Goal: Task Accomplishment & Management: Use online tool/utility

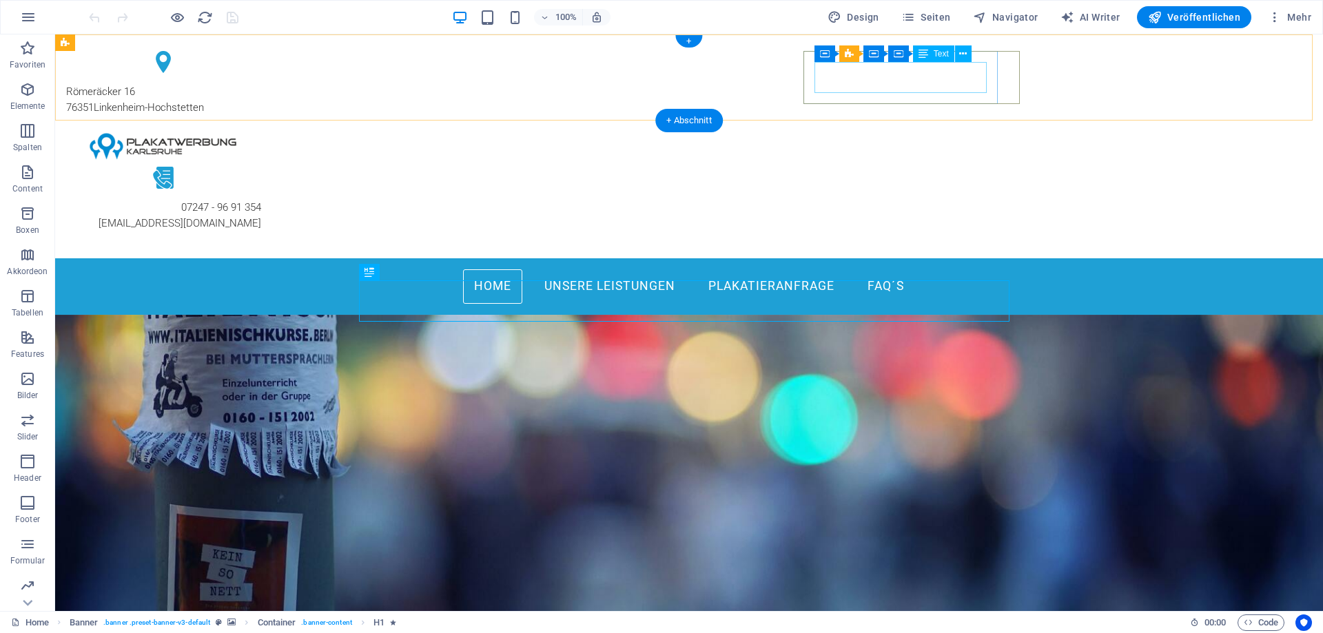
click at [261, 200] on div "07247 - 96 91 354 [EMAIL_ADDRESS][DOMAIN_NAME]" at bounding box center [163, 215] width 195 height 31
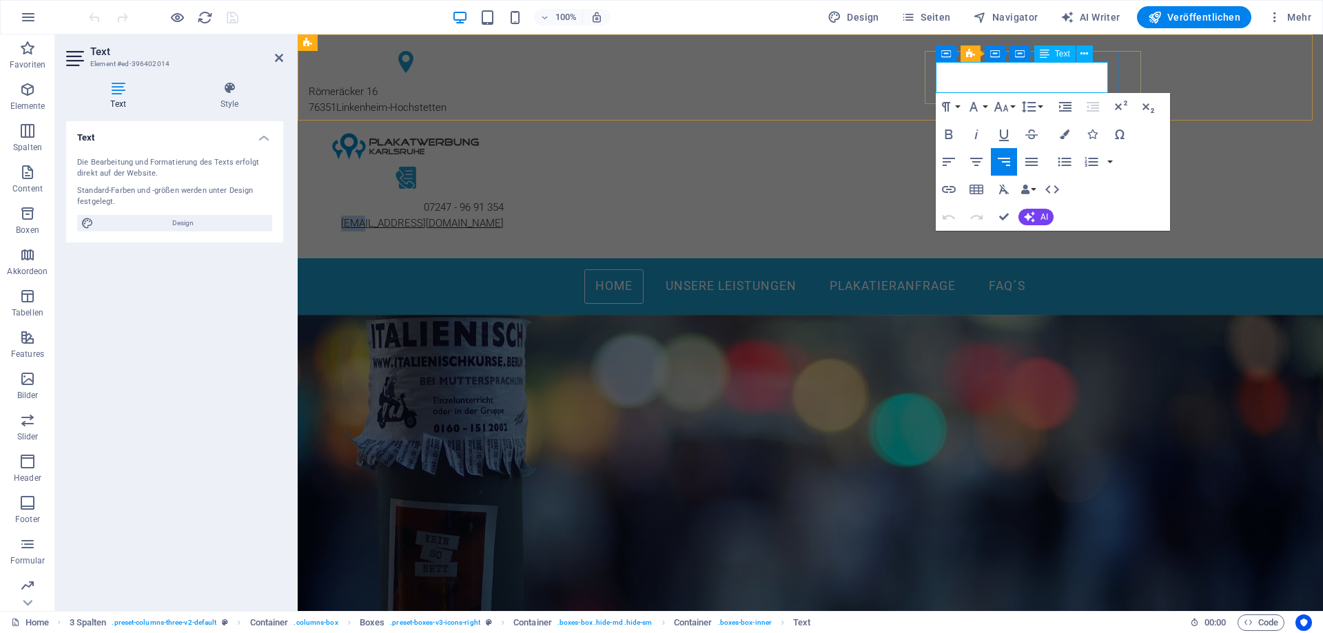
drag, startPoint x: 955, startPoint y: 86, endPoint x: 974, endPoint y: 86, distance: 19.3
click at [504, 216] on p "[EMAIL_ADDRESS][DOMAIN_NAME]" at bounding box center [406, 224] width 195 height 16
drag, startPoint x: 972, startPoint y: 83, endPoint x: 1106, endPoint y: 83, distance: 133.7
click at [504, 216] on p "@[DOMAIN_NAME]" at bounding box center [406, 224] width 195 height 16
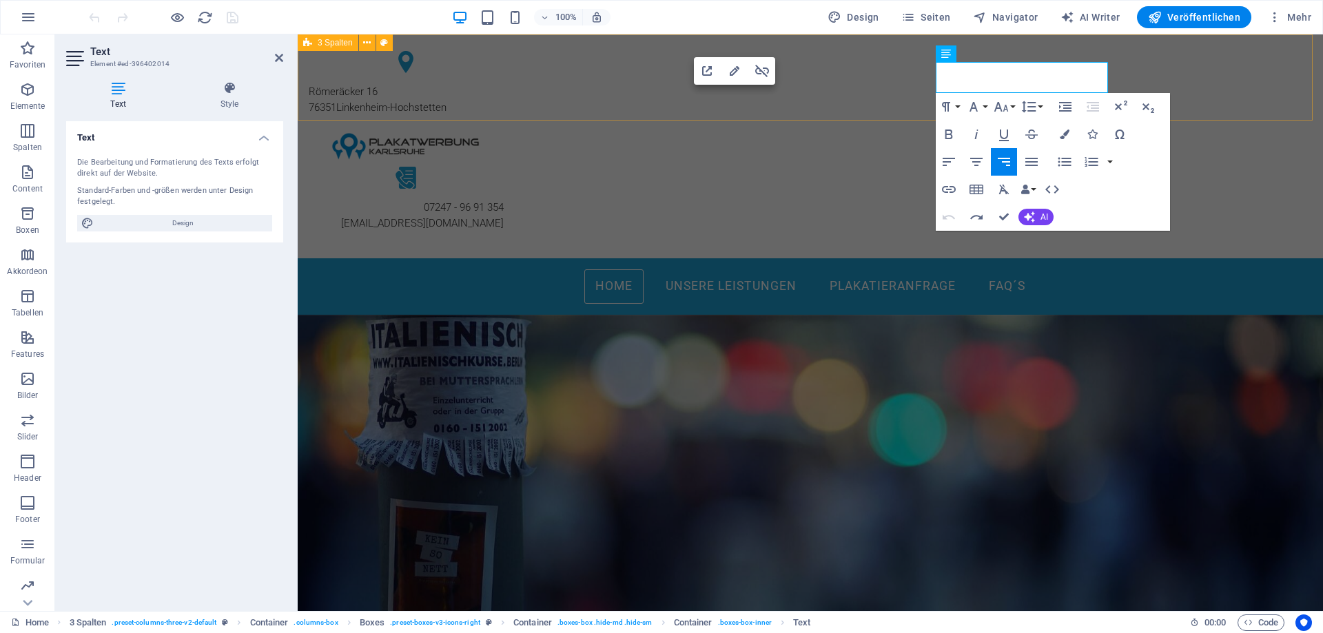
click at [1173, 72] on div "[STREET_ADDRESS] 07247 - 96 91 354 [EMAIL_ADDRESS][DOMAIN_NAME]" at bounding box center [811, 146] width 1026 height 224
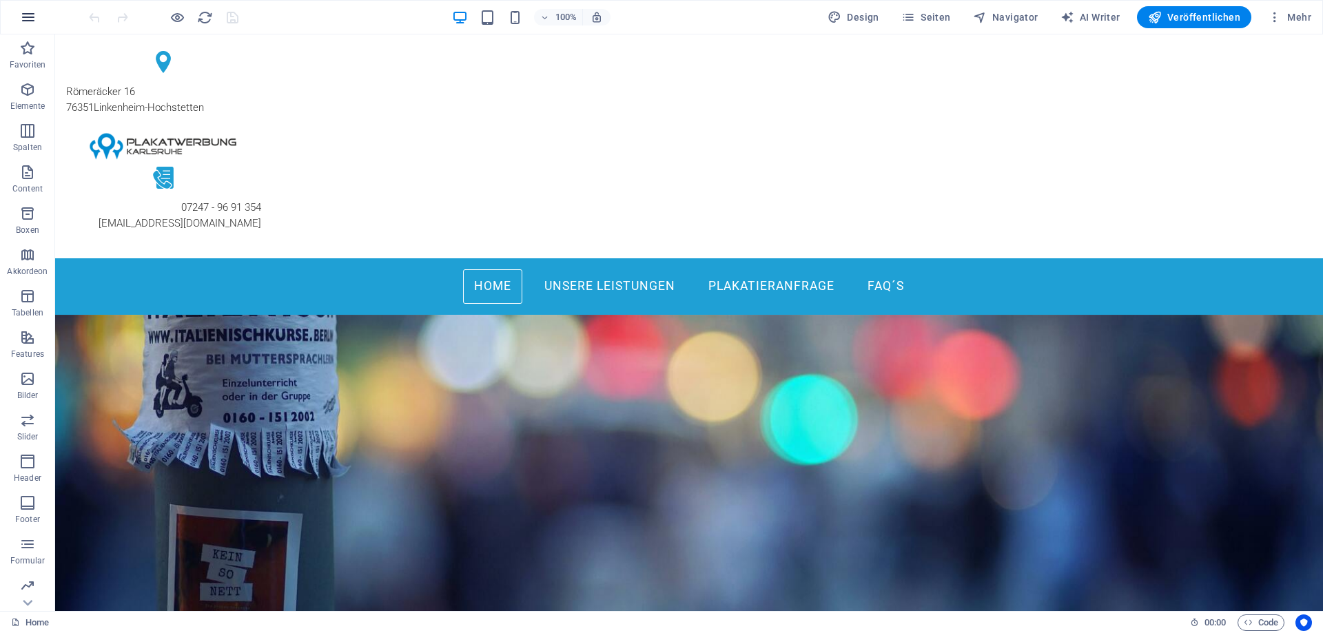
click at [26, 14] on icon "button" at bounding box center [28, 17] width 17 height 17
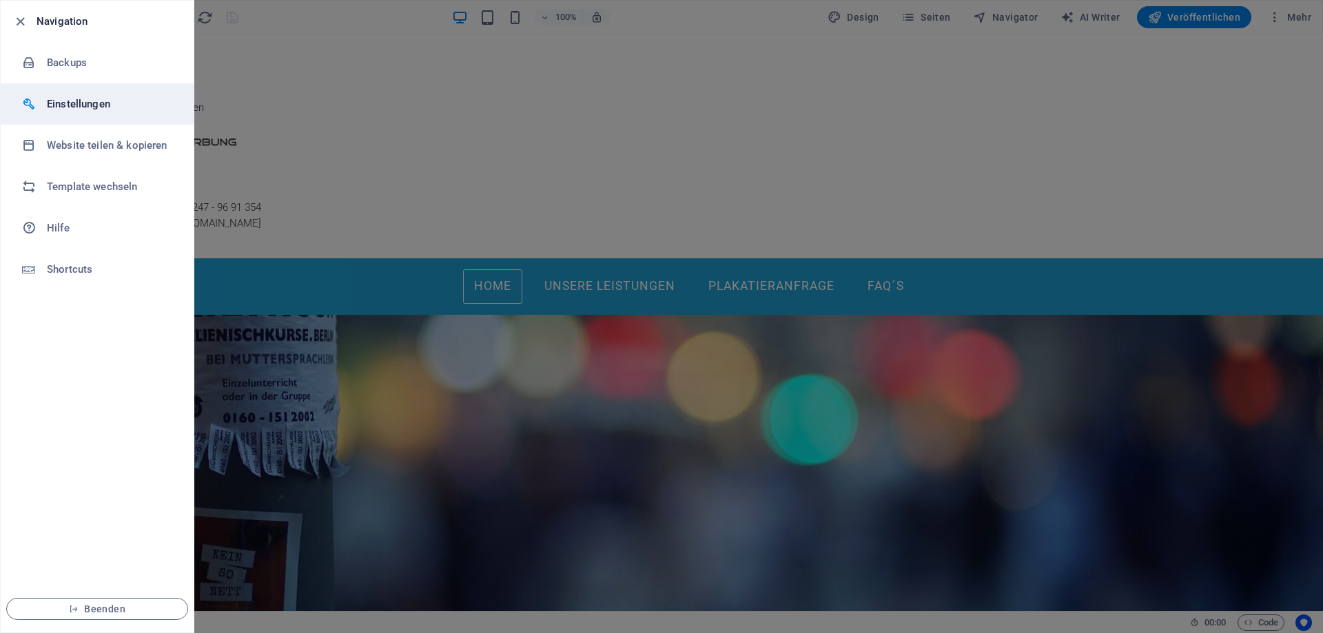
click at [137, 105] on h6 "Einstellungen" at bounding box center [111, 104] width 128 height 17
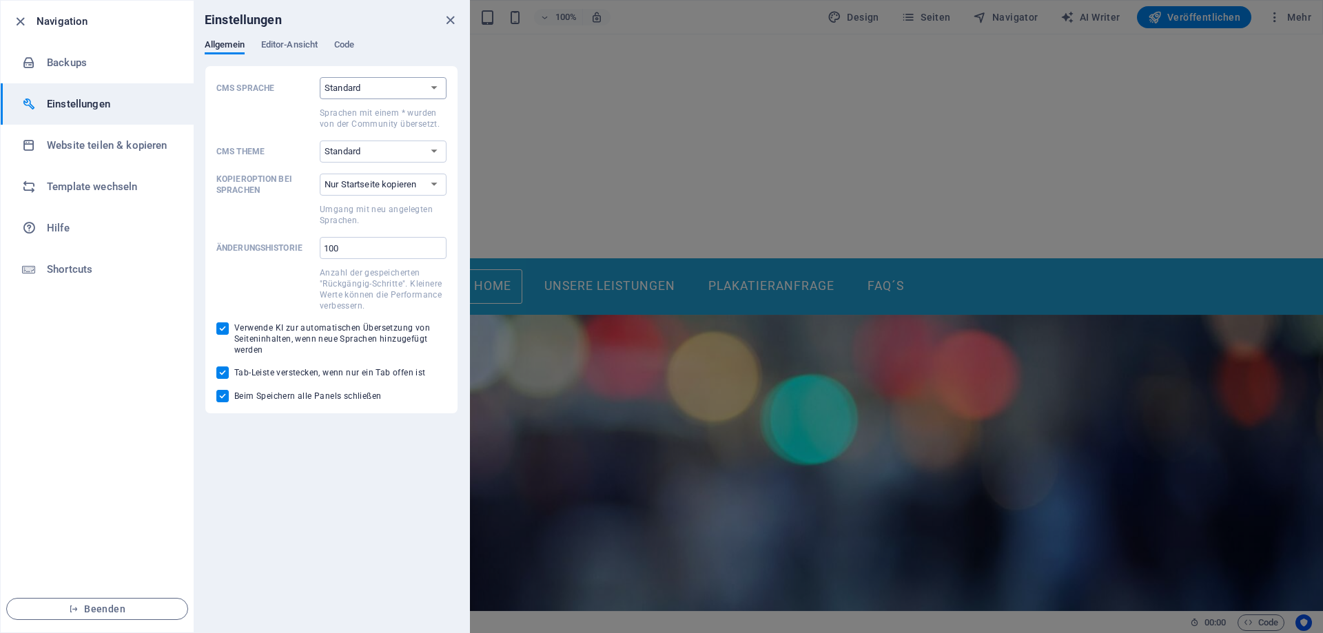
click at [376, 88] on select "Standard Deutsch English Español Suomi* Français Magyar Italiano Nederlands Pol…" at bounding box center [383, 88] width 127 height 22
select select "de"
click at [320, 77] on select "Standard Deutsch English Español Suomi* Français Magyar Italiano Nederlands Pol…" at bounding box center [383, 88] width 127 height 22
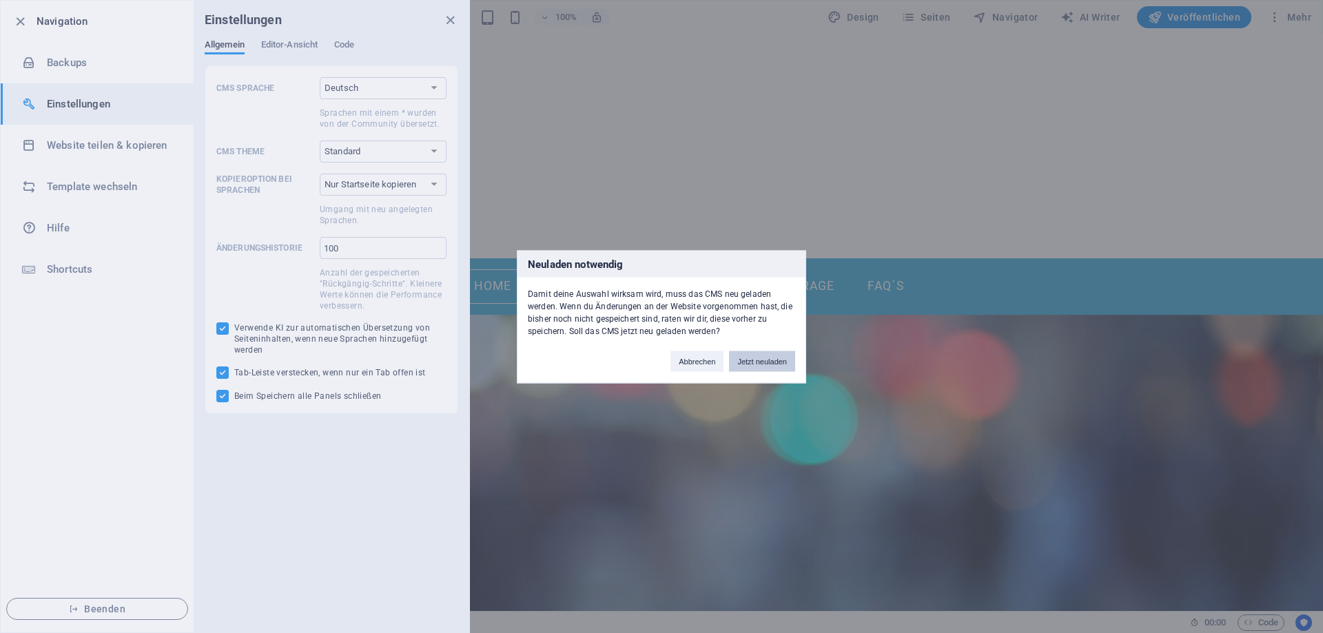
click at [749, 361] on button "Jetzt neuladen" at bounding box center [762, 361] width 66 height 21
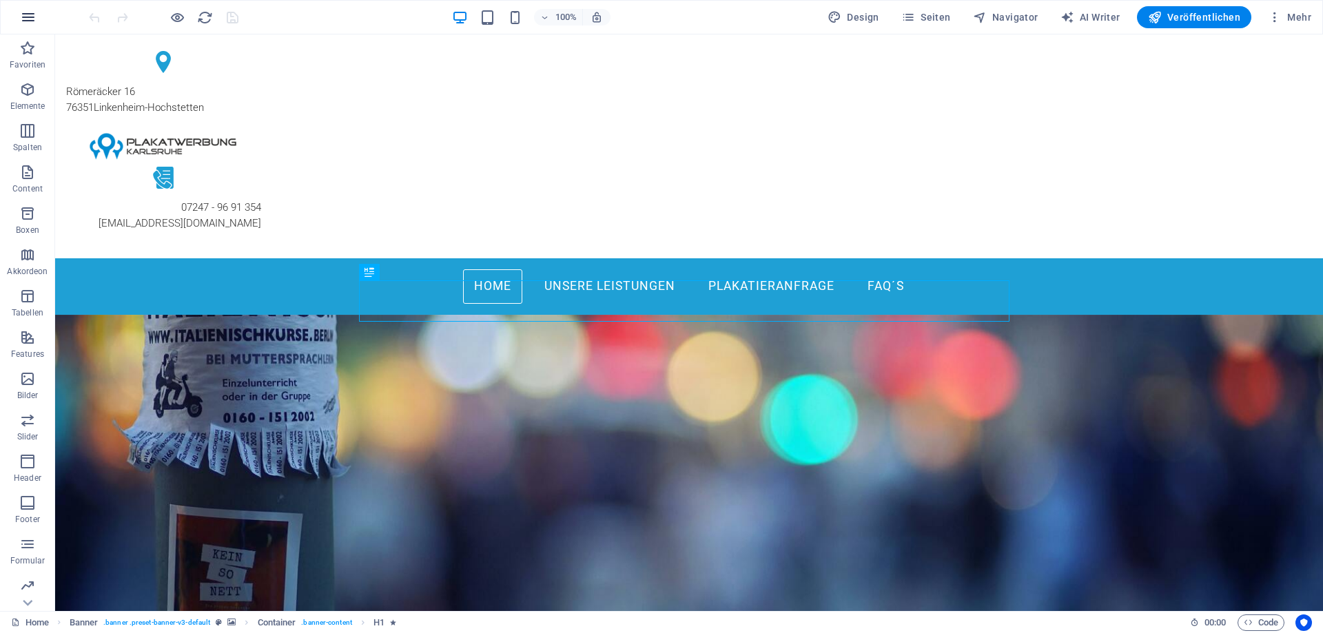
click at [32, 19] on icon "button" at bounding box center [28, 17] width 17 height 17
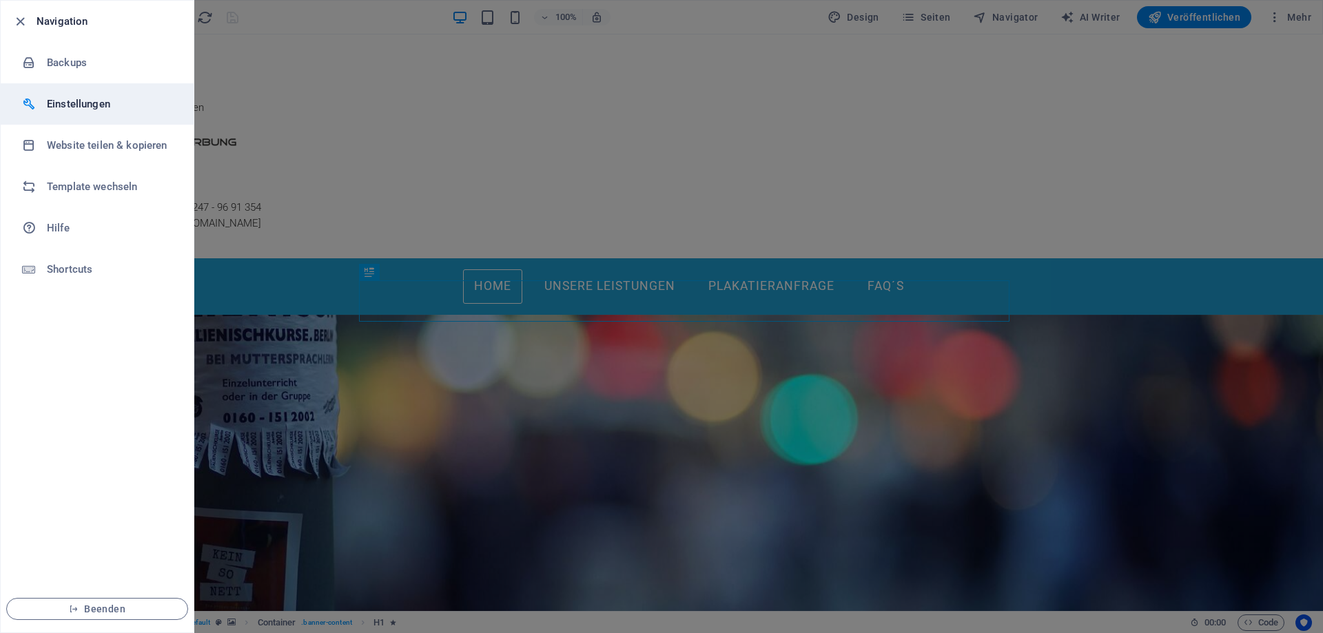
click at [120, 109] on h6 "Einstellungen" at bounding box center [111, 104] width 128 height 17
select select "de"
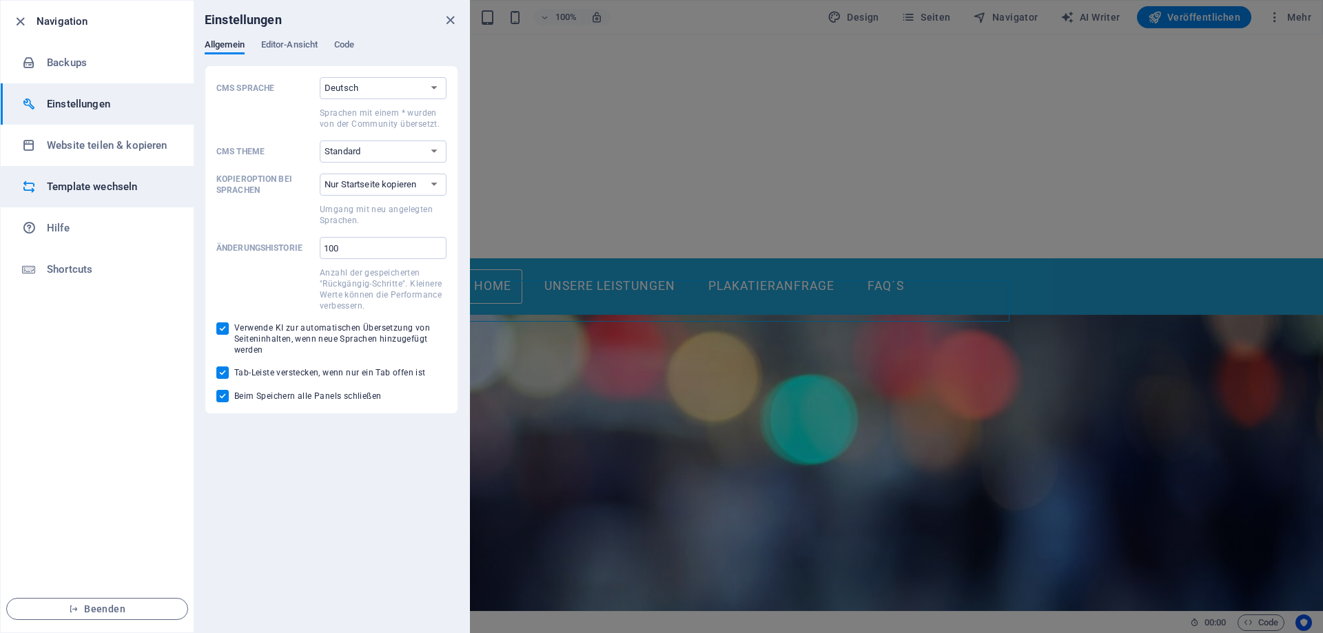
click at [81, 186] on h6 "Template wechseln" at bounding box center [111, 187] width 128 height 17
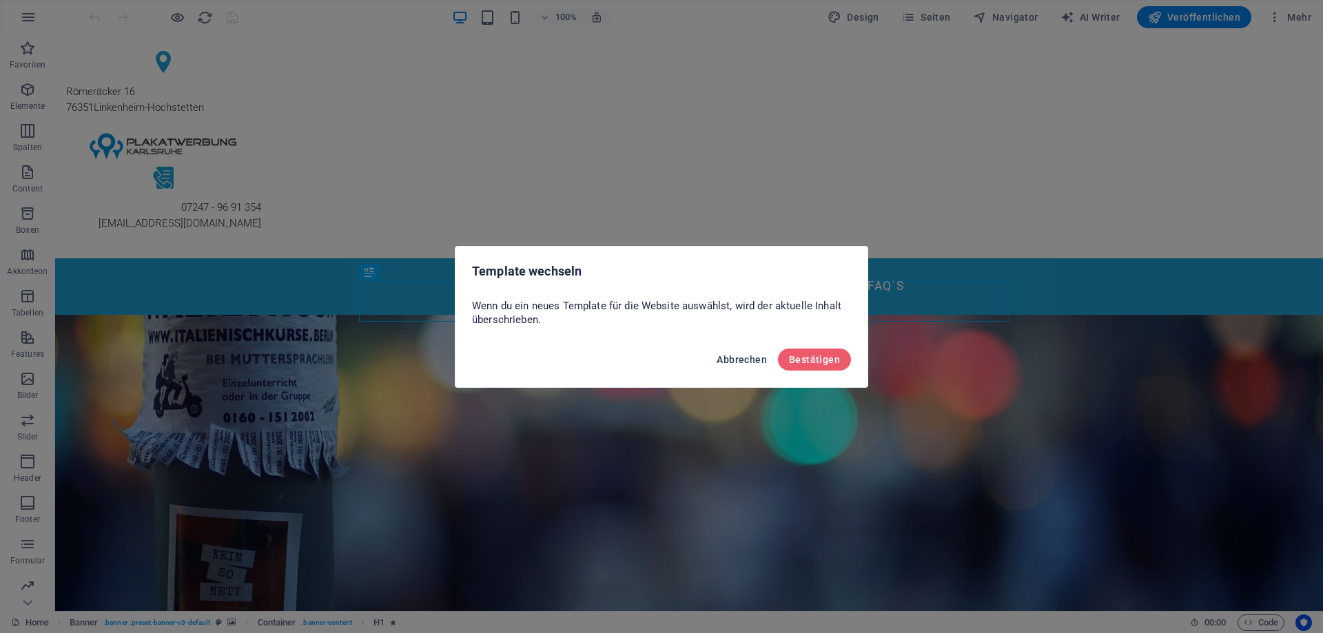
click at [747, 360] on span "Abbrechen" at bounding box center [742, 359] width 50 height 11
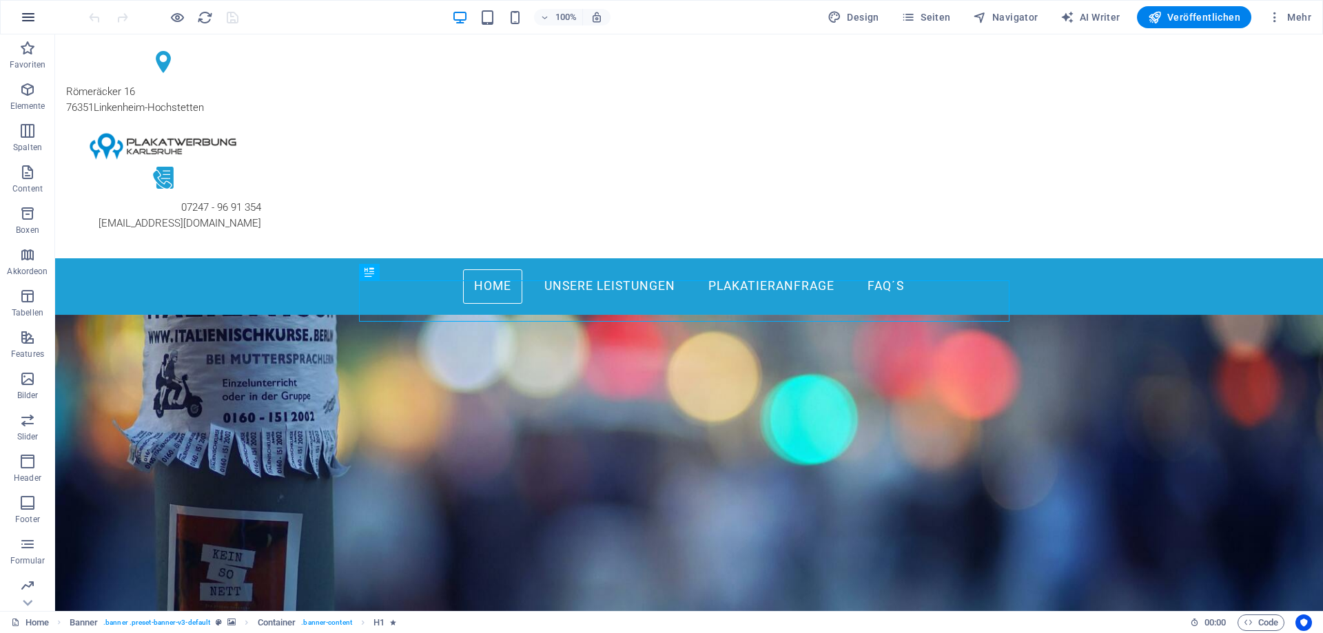
click at [30, 23] on icon "button" at bounding box center [28, 17] width 17 height 17
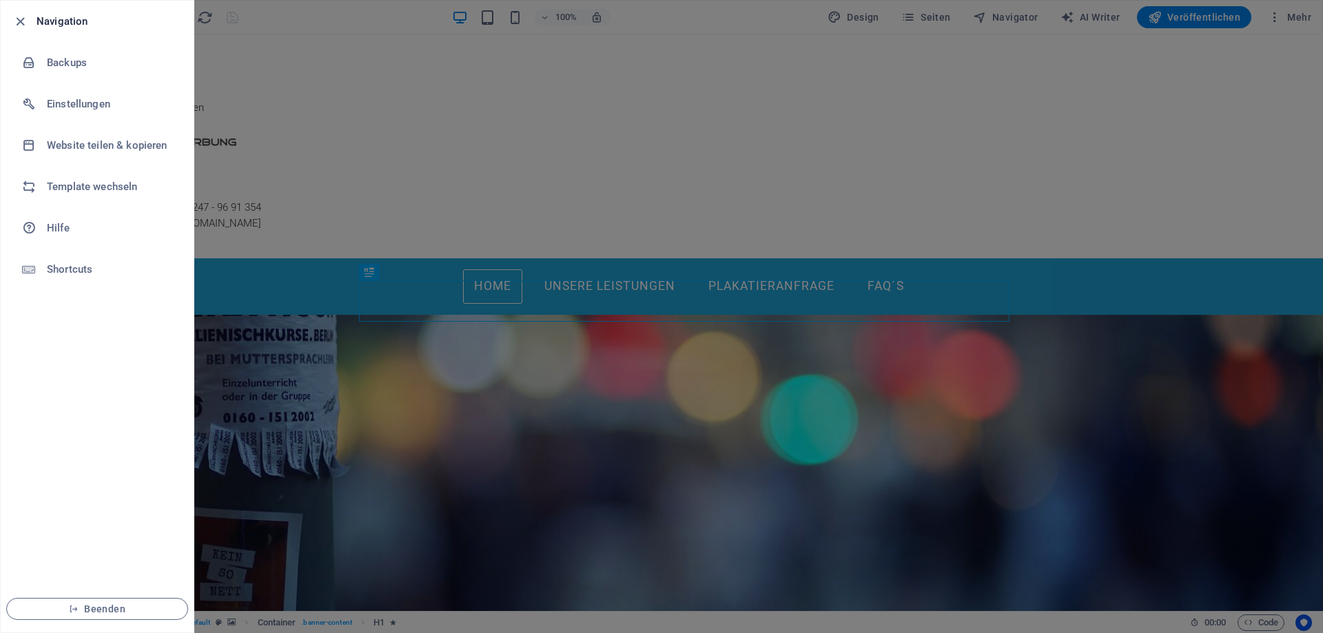
click at [1177, 74] on div at bounding box center [661, 316] width 1323 height 633
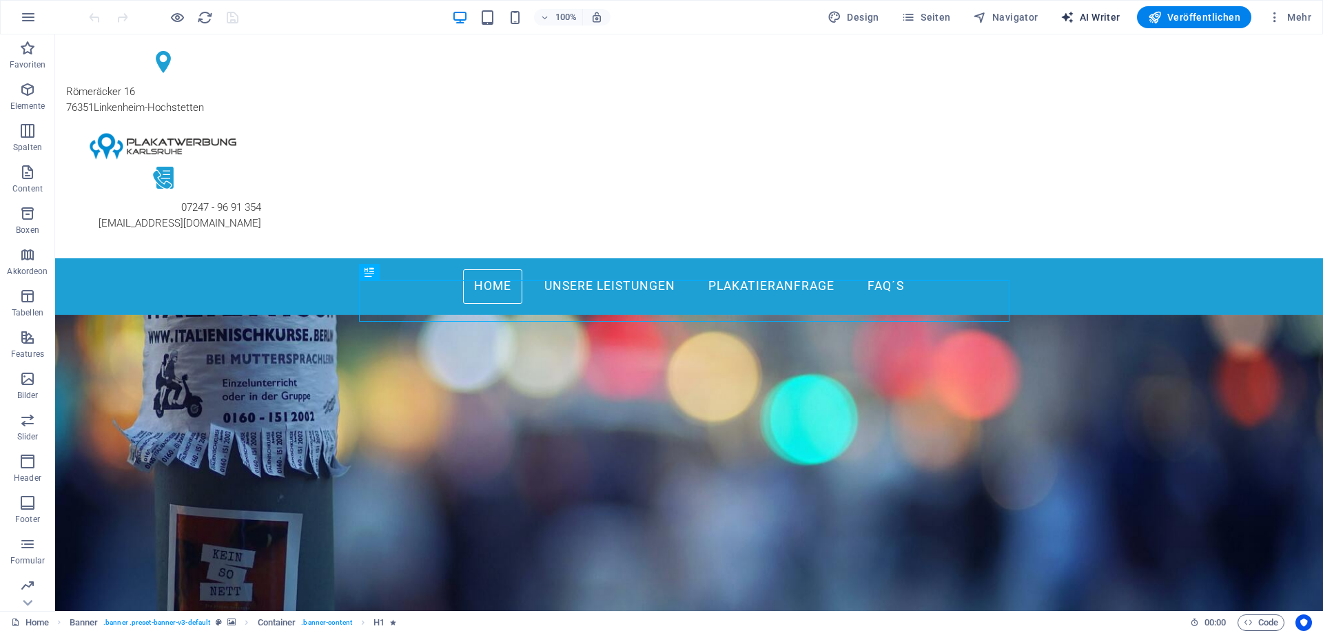
click at [1100, 17] on span "AI Writer" at bounding box center [1091, 17] width 60 height 14
select select "English"
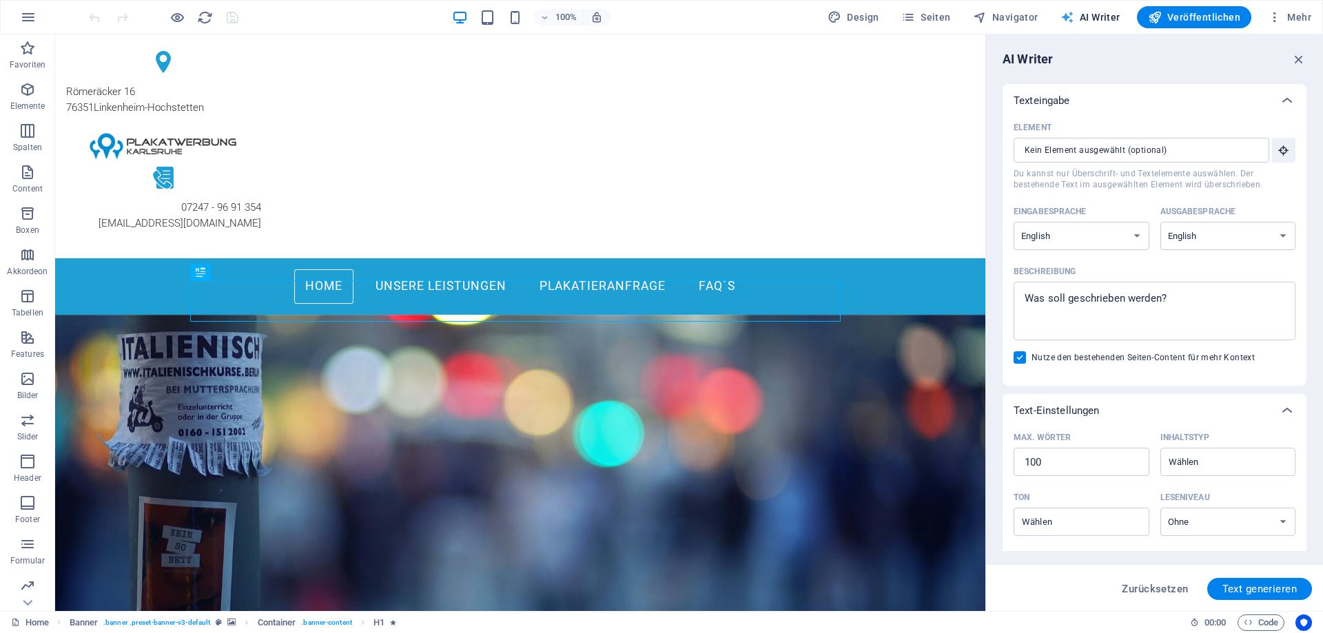
click at [1100, 17] on span "AI Writer" at bounding box center [1091, 17] width 60 height 14
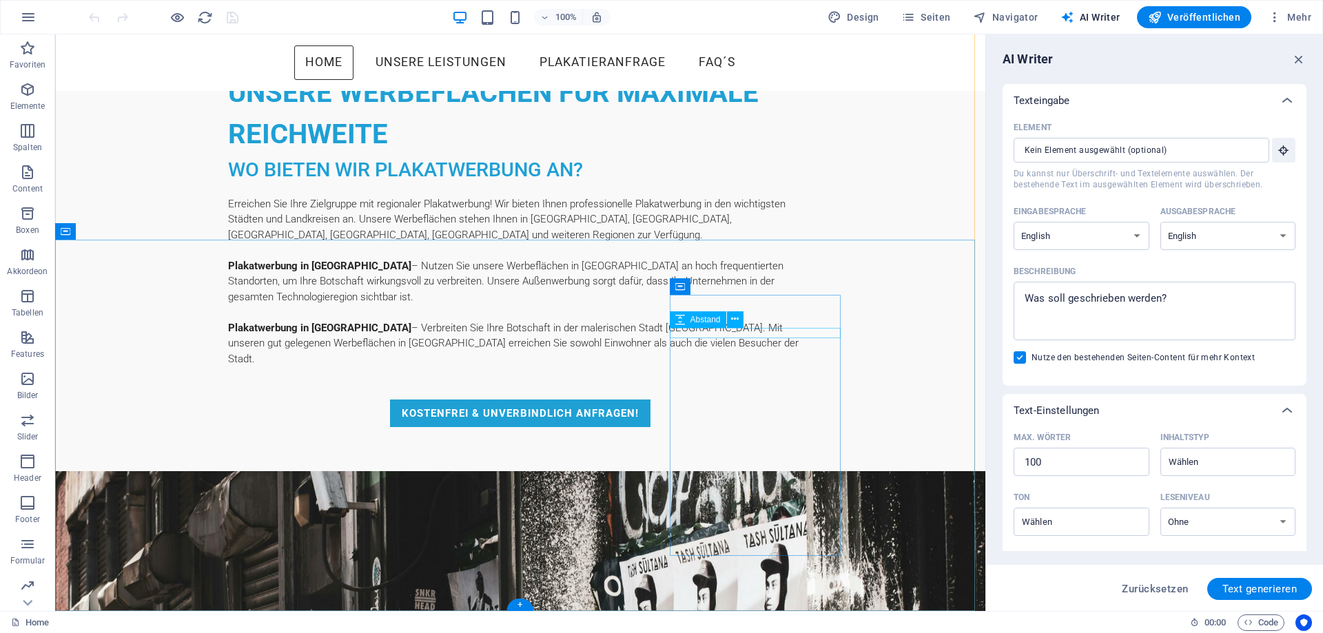
scroll to position [1802, 0]
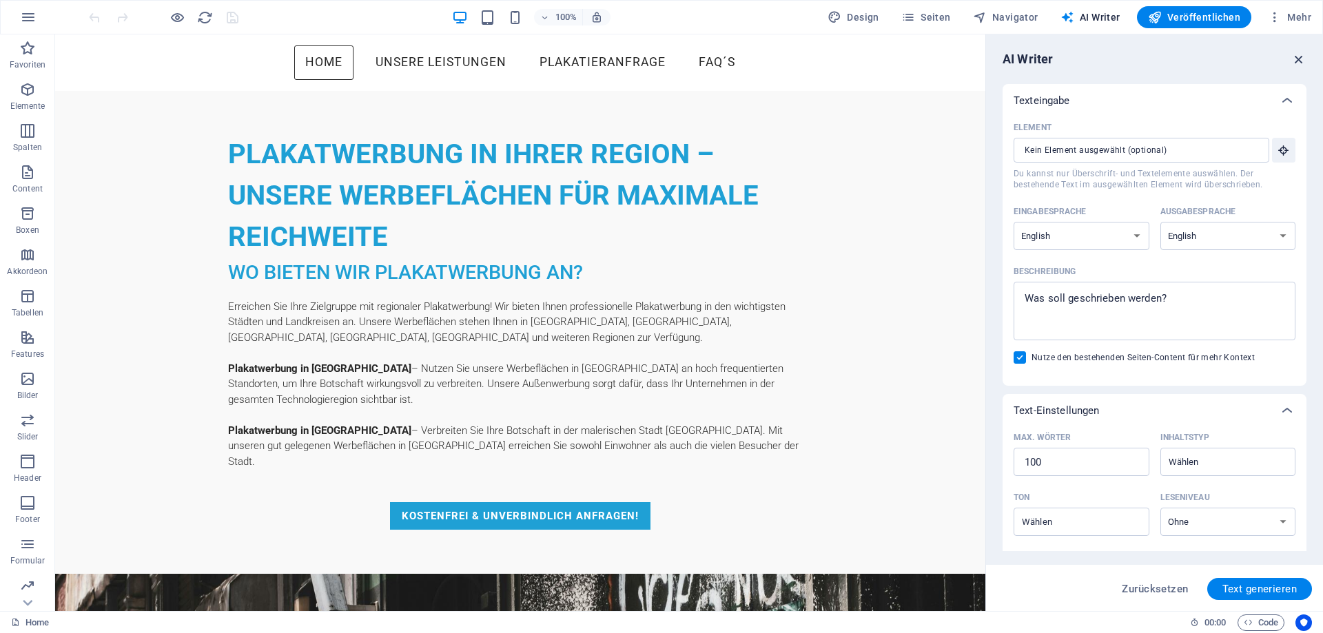
click at [1292, 56] on icon "button" at bounding box center [1299, 59] width 15 height 15
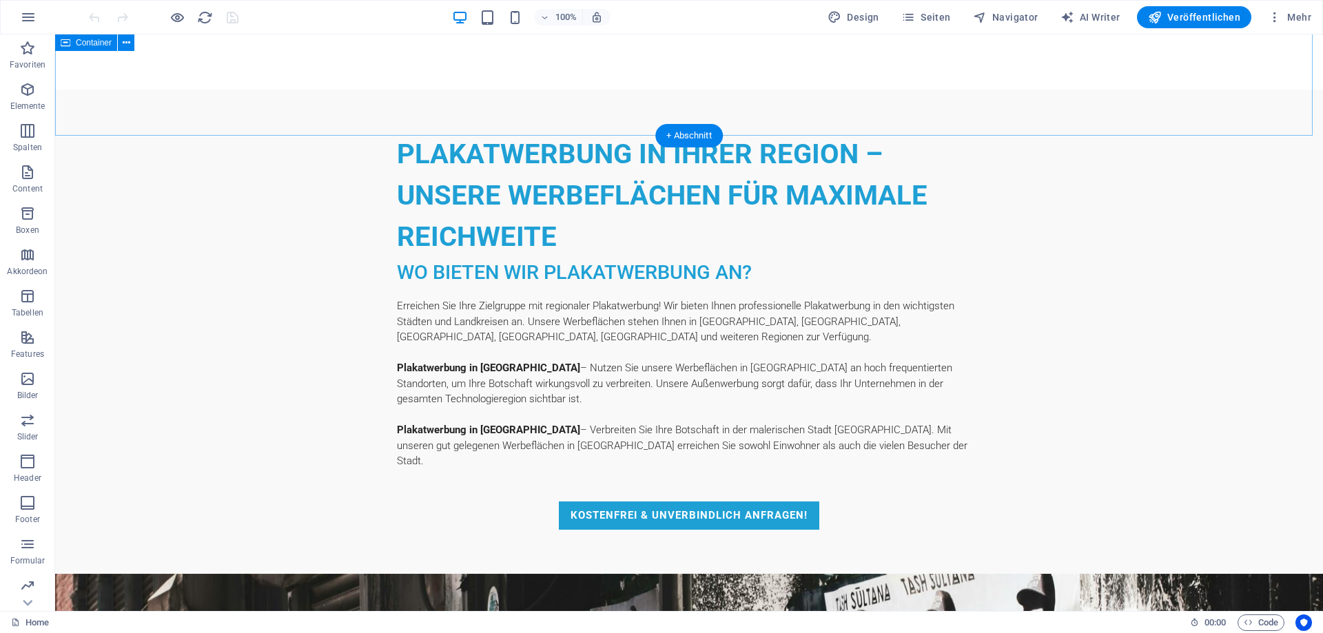
scroll to position [1714, 0]
